Goal: Find specific page/section: Find specific page/section

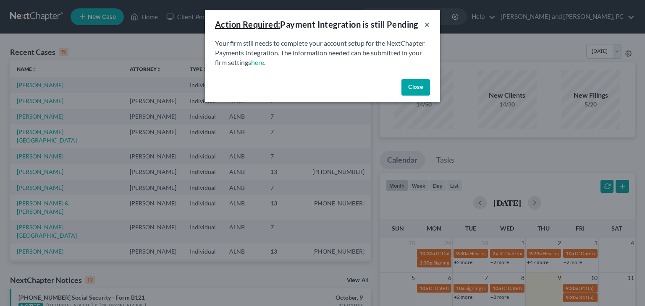
click at [428, 25] on button "×" at bounding box center [427, 24] width 6 height 10
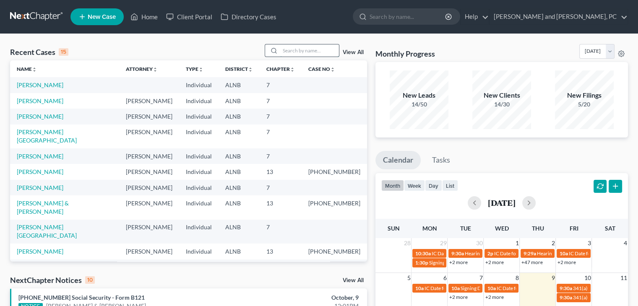
click at [306, 52] on input "search" at bounding box center [309, 50] width 59 height 12
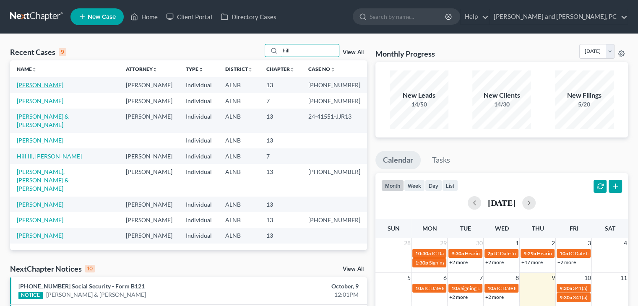
type input "hill"
click at [49, 85] on link "[PERSON_NAME]" at bounding box center [40, 84] width 47 height 7
select select "6"
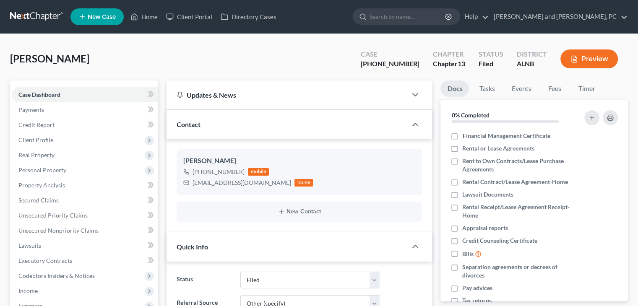
scroll to position [119, 0]
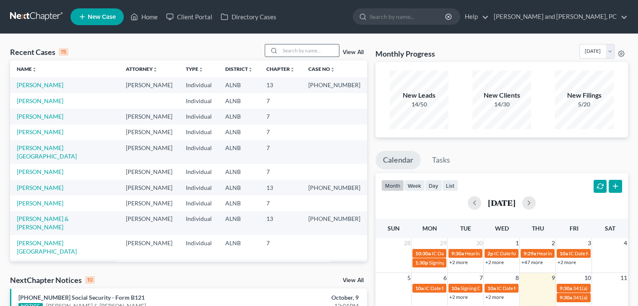
click at [308, 53] on input "search" at bounding box center [309, 50] width 59 height 12
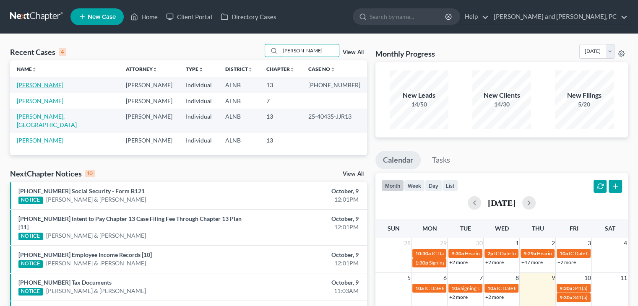
type input "[PERSON_NAME]"
click at [48, 86] on link "[PERSON_NAME]" at bounding box center [40, 84] width 47 height 7
select select "6"
